Goal: Check status: Check status

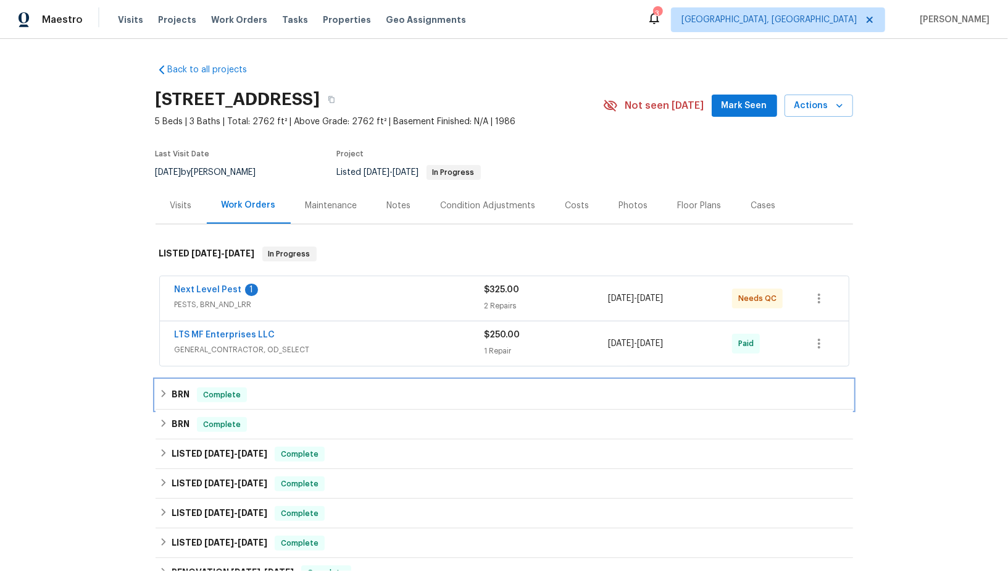
click at [182, 391] on h6 "BRN" at bounding box center [181, 394] width 18 height 15
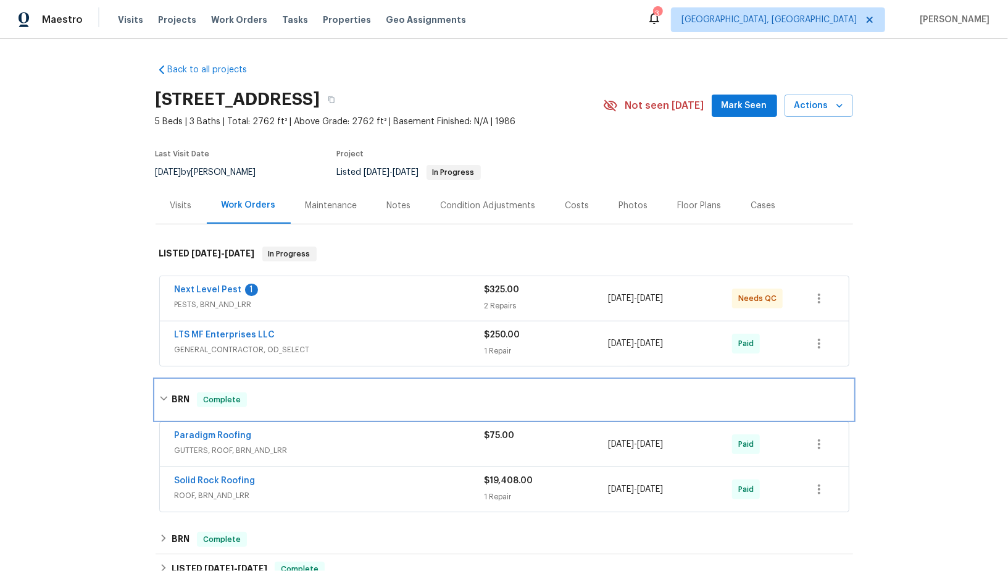
scroll to position [46, 0]
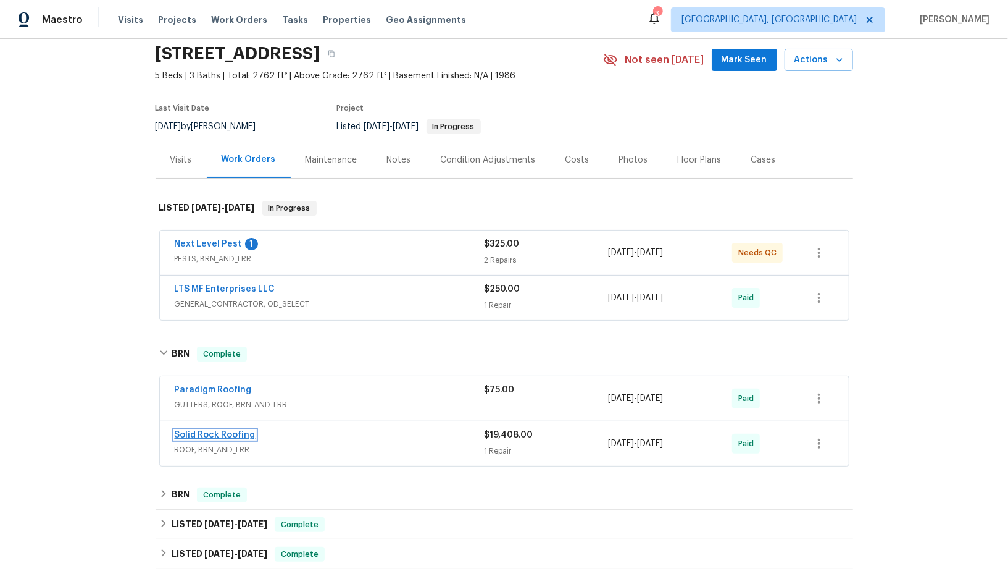
click at [194, 435] on link "Solid Rock Roofing" at bounding box center [215, 434] width 81 height 9
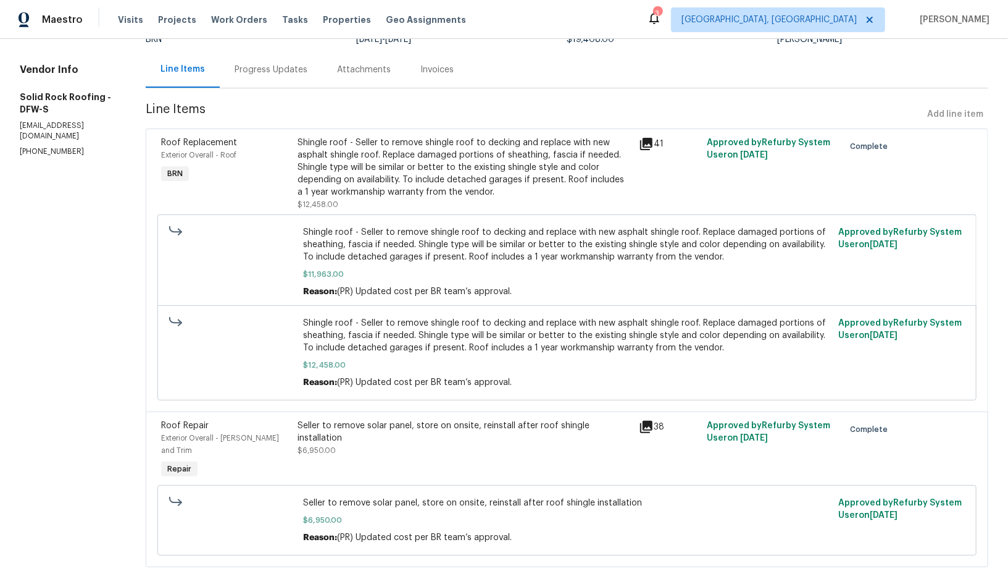
scroll to position [121, 0]
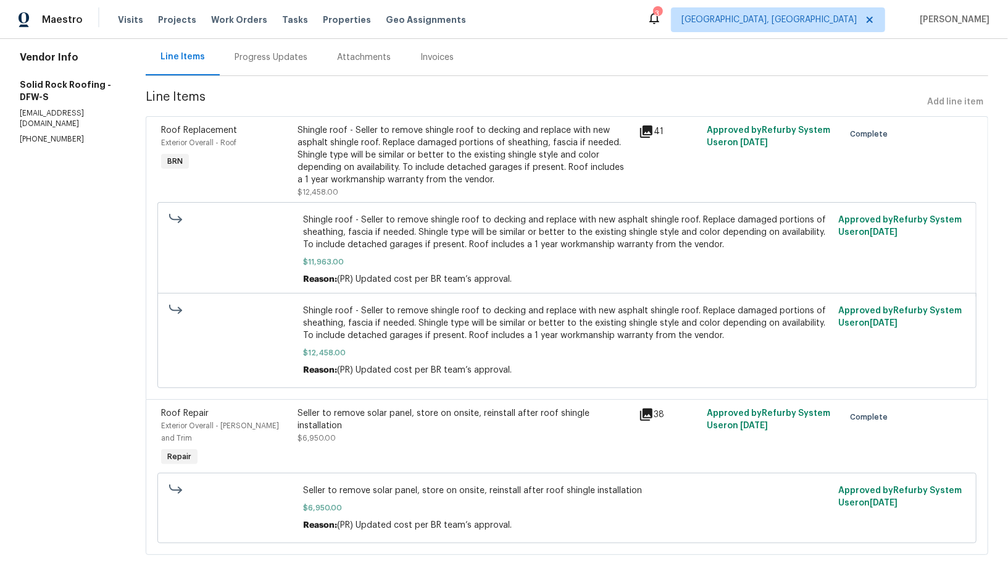
click at [263, 71] on div "Progress Updates" at bounding box center [271, 57] width 102 height 36
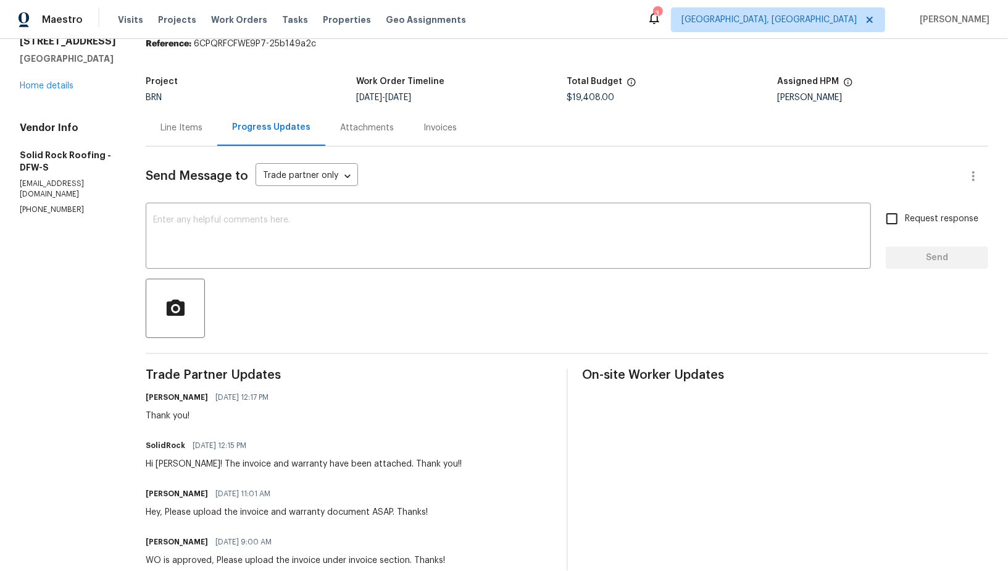
scroll to position [65, 0]
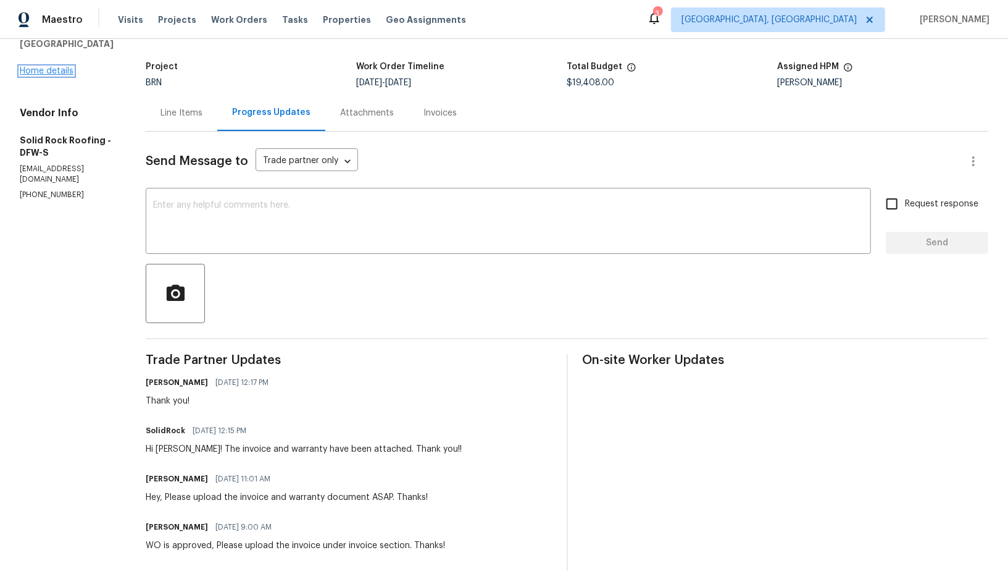
click at [47, 72] on link "Home details" at bounding box center [47, 71] width 54 height 9
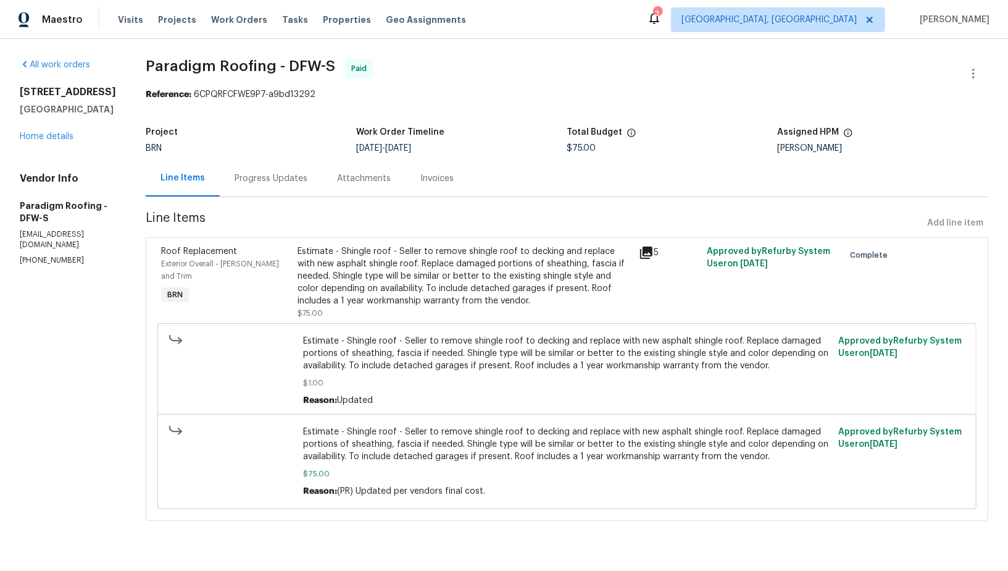
click at [311, 191] on div "Progress Updates" at bounding box center [271, 178] width 102 height 36
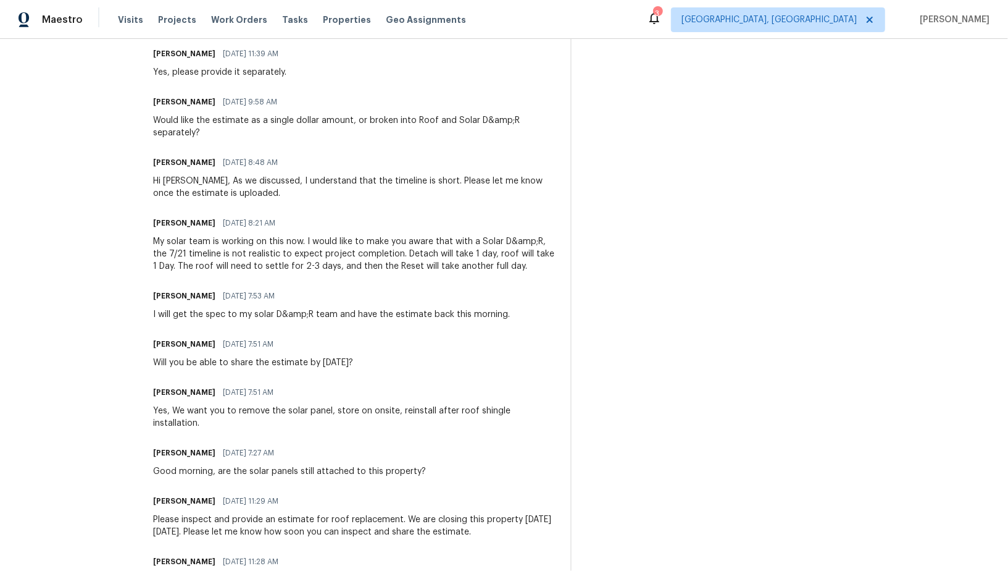
scroll to position [759, 0]
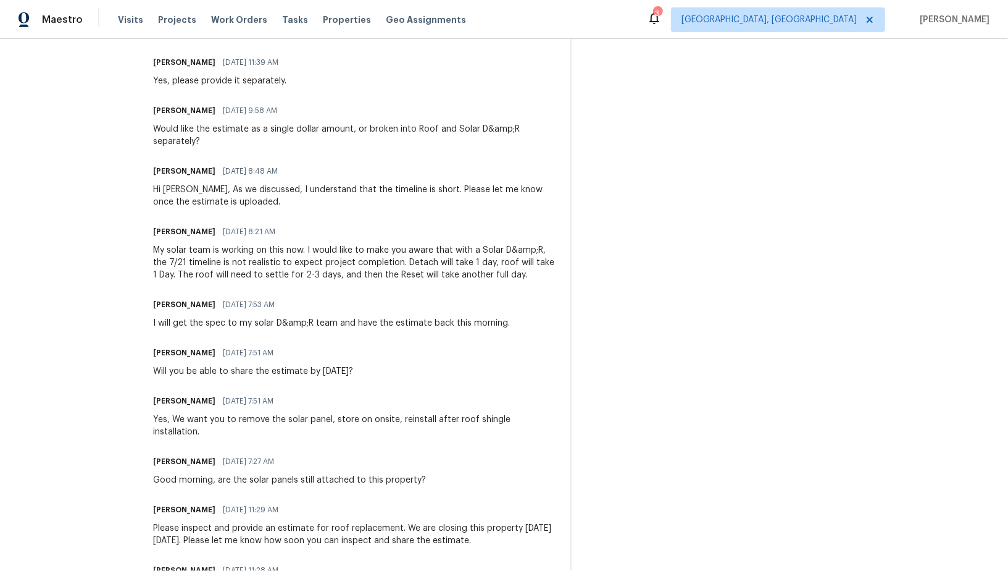
click at [321, 420] on div "Yes, We want you to remove the solar panel, store on onsite, reinstall after ro…" at bounding box center [354, 425] width 402 height 25
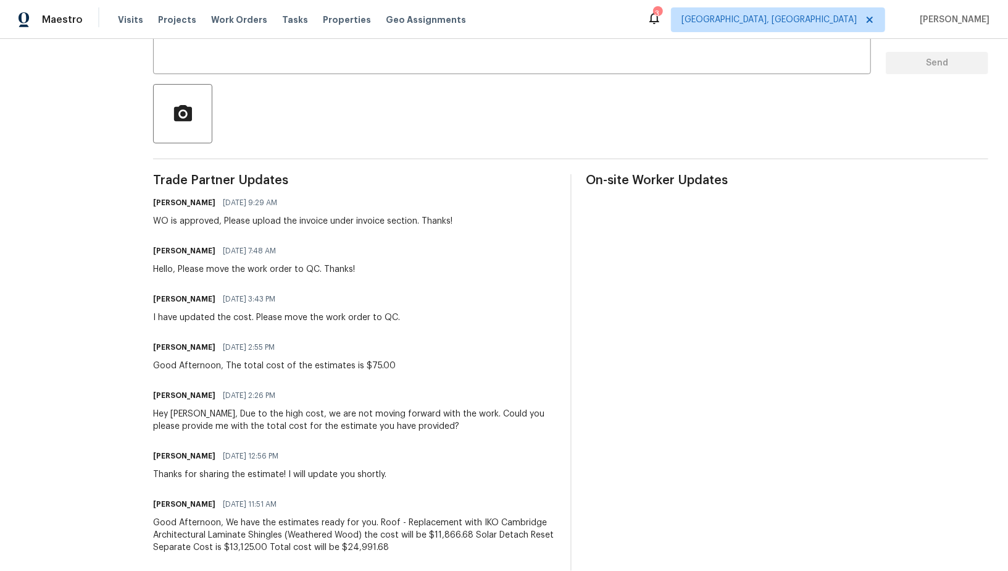
scroll to position [0, 0]
